Goal: Check status: Check status

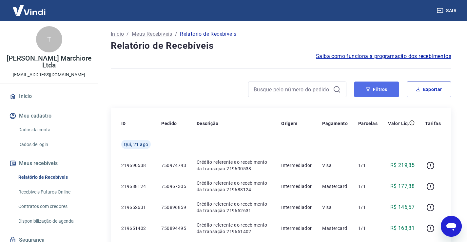
click at [382, 91] on button "Filtros" at bounding box center [377, 90] width 45 height 16
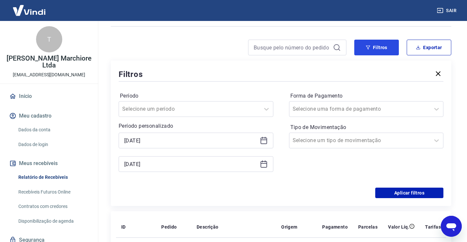
scroll to position [44, 0]
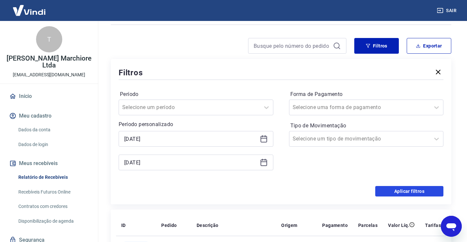
drag, startPoint x: 413, startPoint y: 195, endPoint x: 226, endPoint y: 155, distance: 191.8
click at [413, 195] on button "Aplicar filtros" at bounding box center [410, 191] width 68 height 10
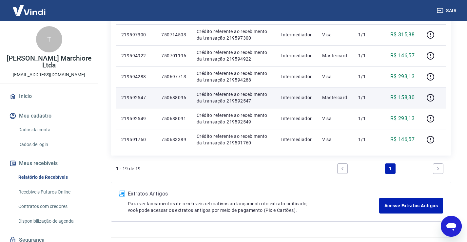
scroll to position [404, 0]
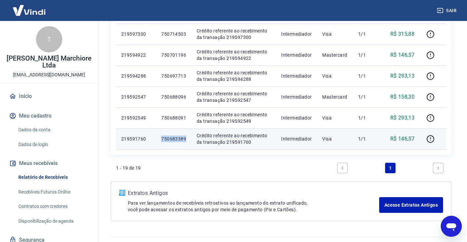
drag, startPoint x: 162, startPoint y: 139, endPoint x: 186, endPoint y: 139, distance: 23.9
click at [186, 139] on td "750683389" at bounding box center [173, 139] width 35 height 21
copy p "750683389"
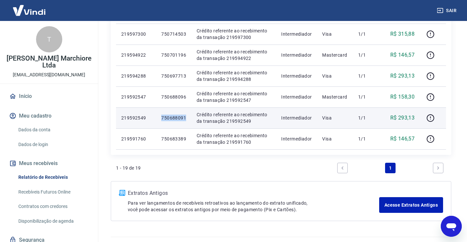
drag, startPoint x: 162, startPoint y: 120, endPoint x: 187, endPoint y: 123, distance: 24.9
click at [187, 123] on td "750688091" at bounding box center [173, 118] width 35 height 21
copy p "750688091"
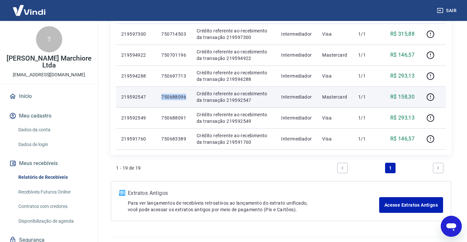
drag, startPoint x: 162, startPoint y: 94, endPoint x: 187, endPoint y: 98, distance: 25.2
click at [187, 98] on td "750688096" at bounding box center [173, 97] width 35 height 21
copy p "750688096"
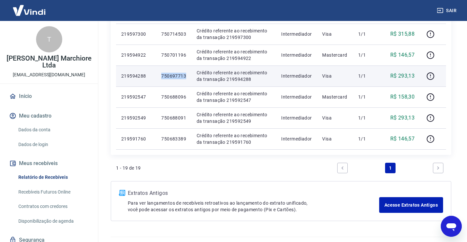
drag, startPoint x: 162, startPoint y: 76, endPoint x: 186, endPoint y: 80, distance: 24.3
click at [186, 80] on td "750697713" at bounding box center [173, 76] width 35 height 21
copy p "750697713"
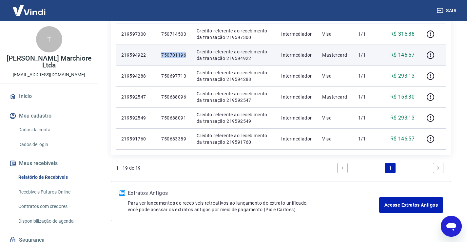
drag, startPoint x: 161, startPoint y: 54, endPoint x: 186, endPoint y: 55, distance: 24.9
click at [186, 55] on td "750701196" at bounding box center [173, 55] width 35 height 21
copy p "750701196"
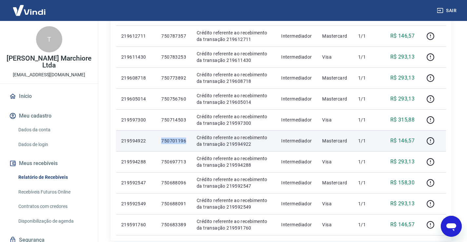
scroll to position [317, 0]
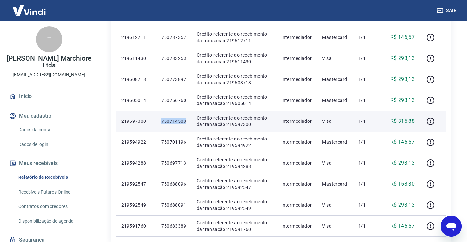
drag, startPoint x: 162, startPoint y: 122, endPoint x: 188, endPoint y: 120, distance: 25.6
click at [188, 120] on td "750714503" at bounding box center [173, 121] width 35 height 21
copy p "750714503"
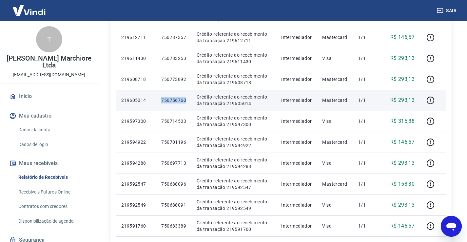
drag, startPoint x: 163, startPoint y: 100, endPoint x: 187, endPoint y: 98, distance: 24.6
click at [187, 98] on td "750756760" at bounding box center [173, 100] width 35 height 21
copy p "750756760"
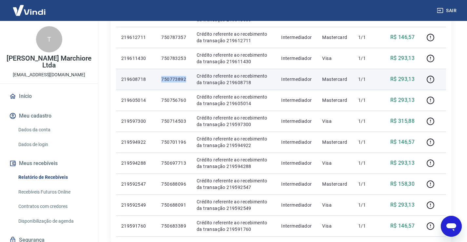
drag, startPoint x: 161, startPoint y: 79, endPoint x: 188, endPoint y: 81, distance: 26.6
click at [188, 81] on td "750773892" at bounding box center [173, 79] width 35 height 21
copy p "750773892"
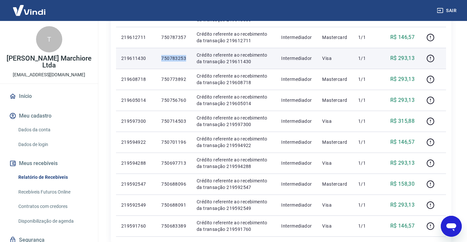
drag, startPoint x: 162, startPoint y: 58, endPoint x: 186, endPoint y: 58, distance: 24.3
click at [186, 58] on td "750783253" at bounding box center [173, 58] width 35 height 21
copy p "750783253"
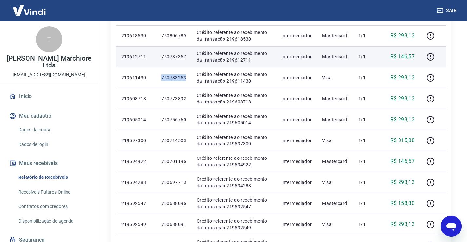
scroll to position [295, 0]
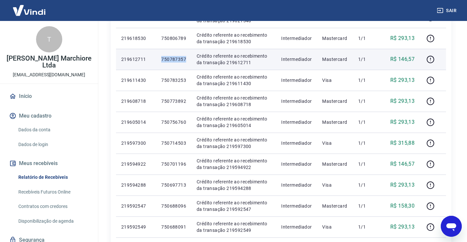
drag, startPoint x: 162, startPoint y: 59, endPoint x: 189, endPoint y: 61, distance: 27.0
click at [189, 61] on td "750787357" at bounding box center [173, 59] width 35 height 21
copy p "750787357"
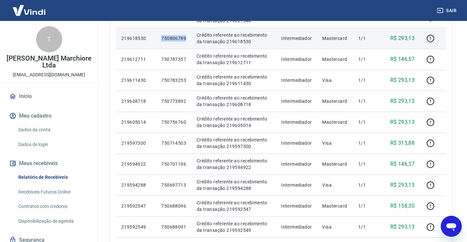
drag, startPoint x: 162, startPoint y: 37, endPoint x: 187, endPoint y: 38, distance: 25.0
click at [187, 38] on td "750806789" at bounding box center [173, 38] width 35 height 21
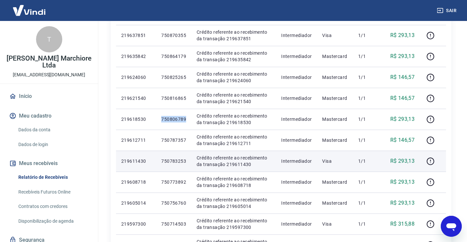
scroll to position [208, 0]
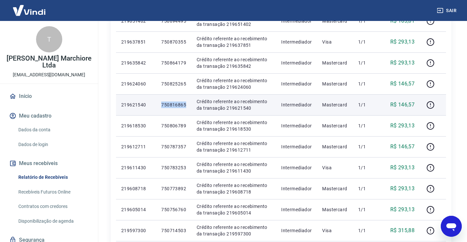
drag, startPoint x: 162, startPoint y: 105, endPoint x: 189, endPoint y: 103, distance: 26.9
click at [189, 103] on td "750816865" at bounding box center [173, 104] width 35 height 21
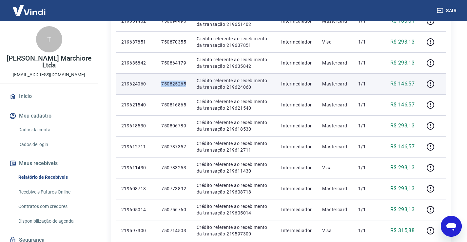
drag, startPoint x: 161, startPoint y: 83, endPoint x: 187, endPoint y: 84, distance: 25.3
click at [187, 84] on td "750825265" at bounding box center [173, 83] width 35 height 21
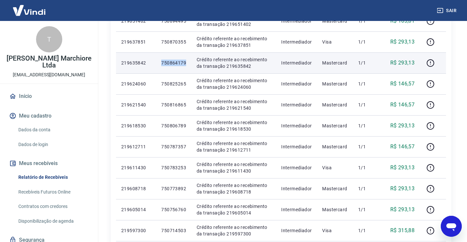
drag, startPoint x: 162, startPoint y: 63, endPoint x: 186, endPoint y: 62, distance: 23.6
click at [186, 62] on p "750864179" at bounding box center [173, 63] width 25 height 7
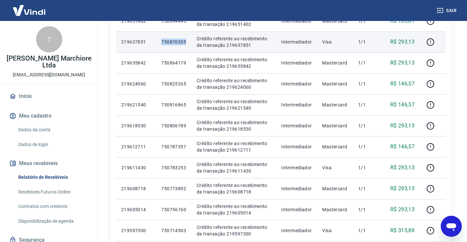
drag, startPoint x: 162, startPoint y: 43, endPoint x: 186, endPoint y: 46, distance: 24.4
click at [186, 46] on td "750870355" at bounding box center [173, 41] width 35 height 21
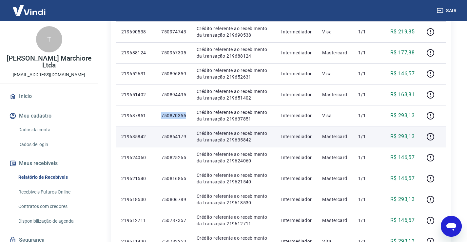
scroll to position [131, 0]
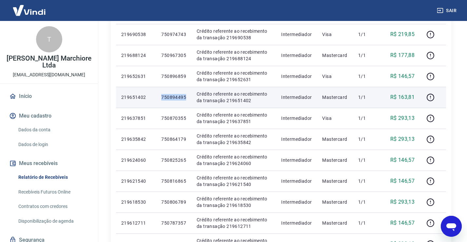
drag, startPoint x: 162, startPoint y: 97, endPoint x: 186, endPoint y: 98, distance: 24.3
click at [186, 98] on td "750894495" at bounding box center [173, 97] width 35 height 21
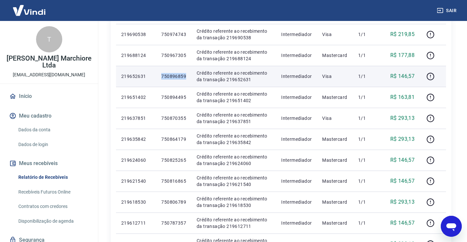
drag, startPoint x: 162, startPoint y: 75, endPoint x: 188, endPoint y: 76, distance: 25.6
click at [188, 76] on td "750896859" at bounding box center [173, 76] width 35 height 21
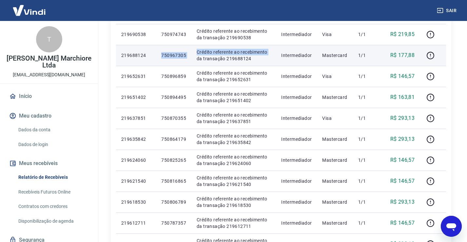
drag, startPoint x: 161, startPoint y: 55, endPoint x: 196, endPoint y: 58, distance: 34.6
click at [196, 58] on tr "219688124 750967305 Crédito referente ao recebimento da transação 219688124 Int…" at bounding box center [281, 55] width 330 height 21
click at [196, 58] on td "Crédito referente ao recebimento da transação 219688124" at bounding box center [234, 55] width 85 height 21
drag, startPoint x: 161, startPoint y: 54, endPoint x: 187, endPoint y: 58, distance: 25.9
click at [187, 58] on td "750967305" at bounding box center [173, 55] width 35 height 21
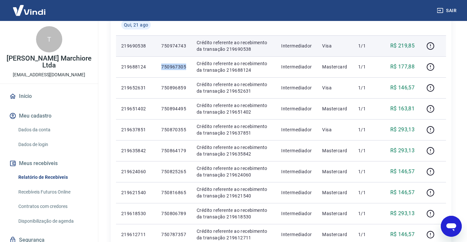
scroll to position [98, 0]
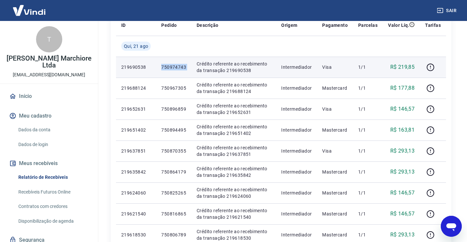
drag, startPoint x: 162, startPoint y: 67, endPoint x: 191, endPoint y: 67, distance: 28.9
click at [191, 67] on tr "219690538 750974743 Crédito referente ao recebimento da transação 219690538 Int…" at bounding box center [281, 67] width 330 height 21
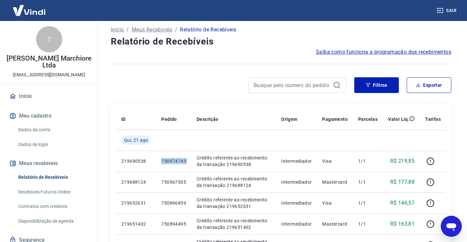
scroll to position [0, 0]
